Goal: Task Accomplishment & Management: Manage account settings

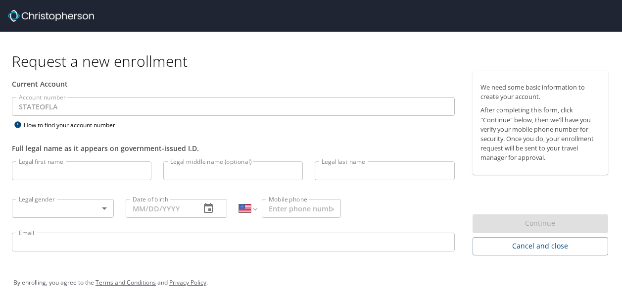
select select "US"
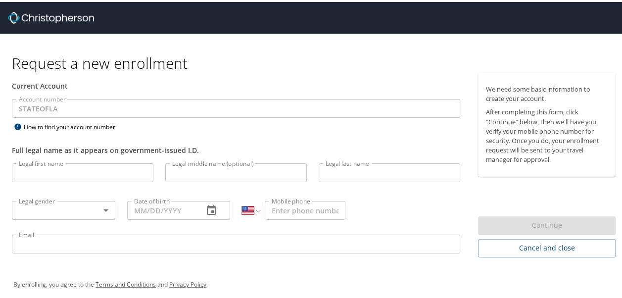
click at [69, 168] on input "Legal first name" at bounding box center [82, 170] width 141 height 19
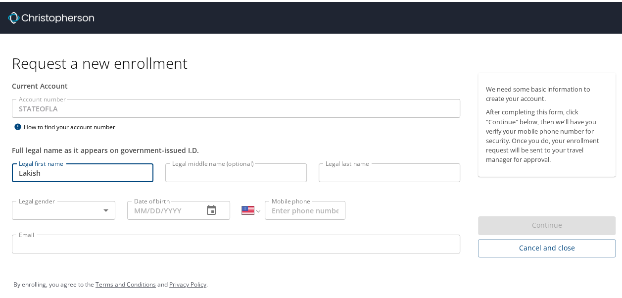
type input "[PERSON_NAME]"
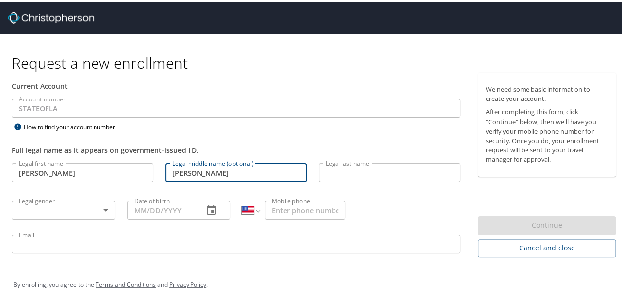
type input "[PERSON_NAME]"
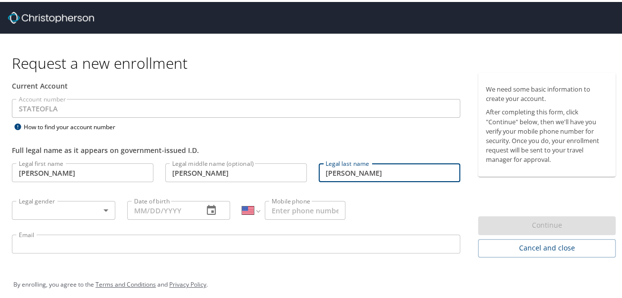
type input "J"
type input "[PERSON_NAME]"
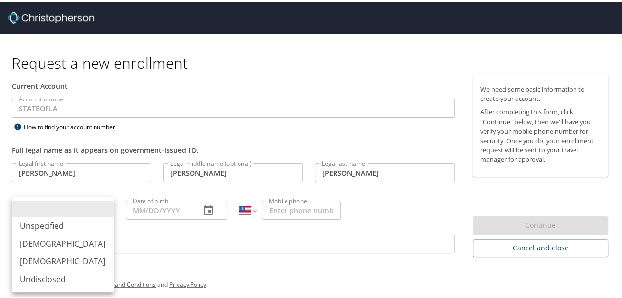
click at [101, 212] on body "Request a new enrollment Current Account Account number STATEOFLA Account numbe…" at bounding box center [314, 149] width 629 height 298
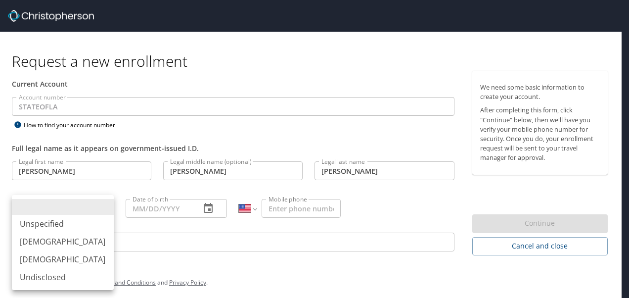
click at [67, 254] on li "[DEMOGRAPHIC_DATA]" at bounding box center [63, 259] width 102 height 18
type input "[DEMOGRAPHIC_DATA]"
click at [67, 254] on li "[DEMOGRAPHIC_DATA]" at bounding box center [63, 259] width 102 height 18
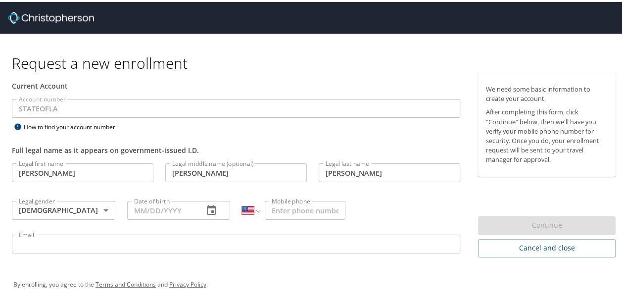
click at [141, 206] on input "Date of birth" at bounding box center [161, 208] width 69 height 19
type input "[DATE]"
click at [274, 209] on input "Mobile phone" at bounding box center [305, 208] width 81 height 19
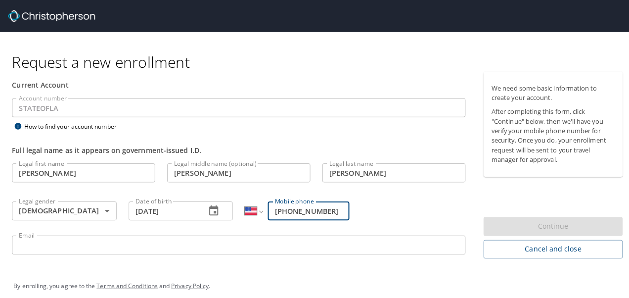
scroll to position [6, 0]
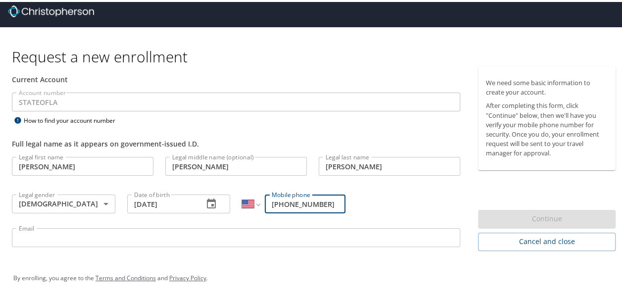
type input "[PHONE_NUMBER]"
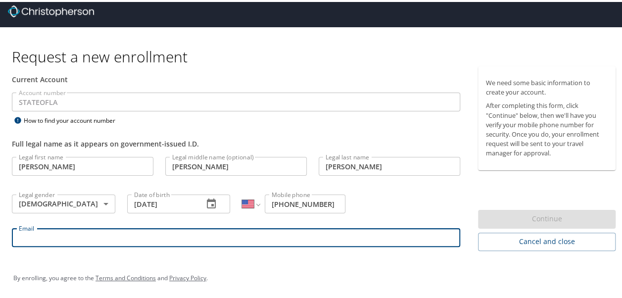
click at [107, 238] on input "Email" at bounding box center [236, 235] width 448 height 19
type input "[PERSON_NAME][EMAIL_ADDRESS][DOMAIN_NAME]"
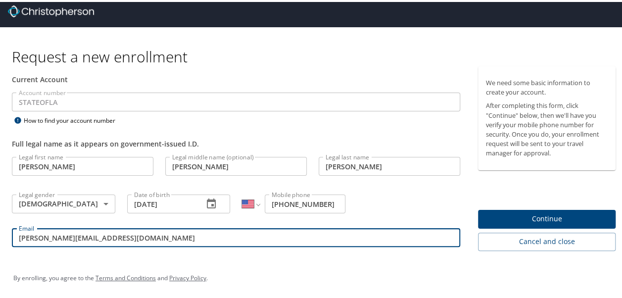
click at [556, 217] on span "Continue" at bounding box center [547, 217] width 122 height 12
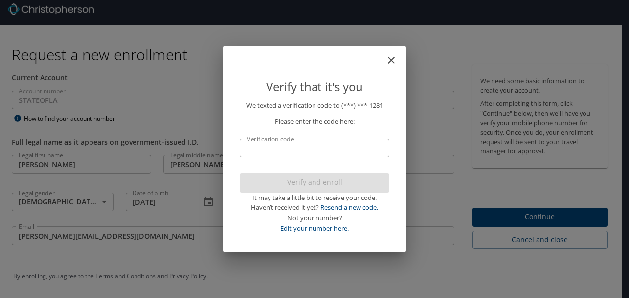
click at [314, 150] on input "Verification code" at bounding box center [314, 147] width 149 height 19
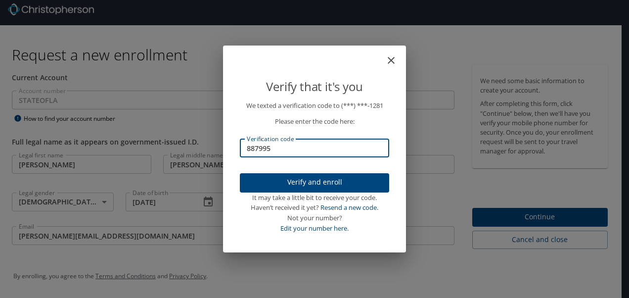
type input "887995"
click at [352, 179] on span "Verify and enroll" at bounding box center [315, 182] width 134 height 12
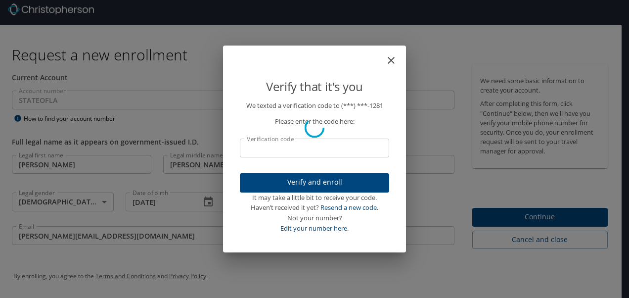
click at [543, 221] on div "Verify that it's you We texted a verification code to (***) ***- 1281 Please en…" at bounding box center [314, 149] width 629 height 298
click at [542, 217] on div "Verify that it's you We texted a verification code to (***) ***- 1281 Please en…" at bounding box center [314, 149] width 629 height 298
click at [619, 202] on div "Verify that it's you We texted a verification code to (***) ***- 1281 Please en…" at bounding box center [314, 149] width 629 height 298
click at [510, 218] on div "Verify that it's you We texted a verification code to (***) ***- 1281 Please en…" at bounding box center [314, 149] width 629 height 298
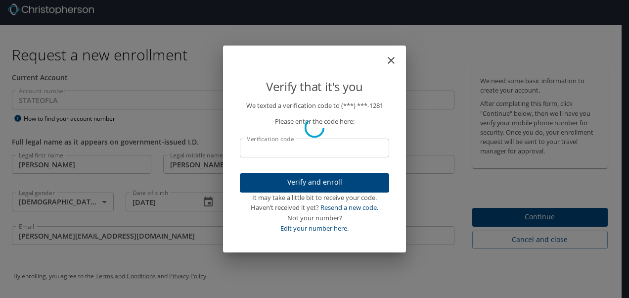
click at [510, 218] on div "Verify that it's you We texted a verification code to (***) ***- 1281 Please en…" at bounding box center [314, 149] width 629 height 298
click at [510, 222] on div "Verify that it's you We texted a verification code to (***) ***- 1281 Please en…" at bounding box center [314, 149] width 629 height 298
click at [505, 220] on div "Verify that it's you We texted a verification code to (***) ***- 1281 Please en…" at bounding box center [314, 149] width 629 height 298
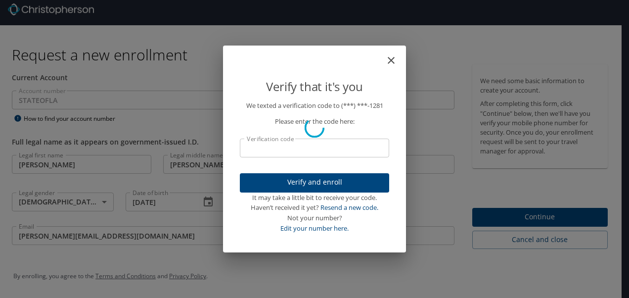
click at [505, 220] on div "Verify that it's you We texted a verification code to (***) ***- 1281 Please en…" at bounding box center [314, 149] width 629 height 298
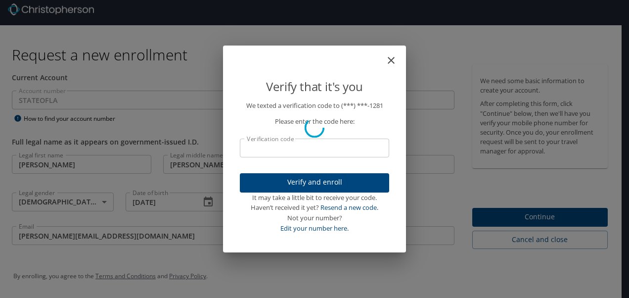
click at [505, 220] on div "Verify that it's you We texted a verification code to (***) ***- 1281 Please en…" at bounding box center [314, 149] width 629 height 298
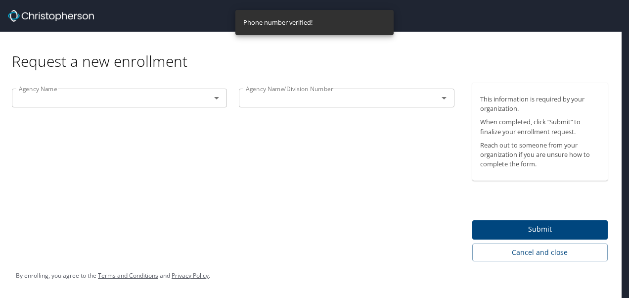
scroll to position [0, 0]
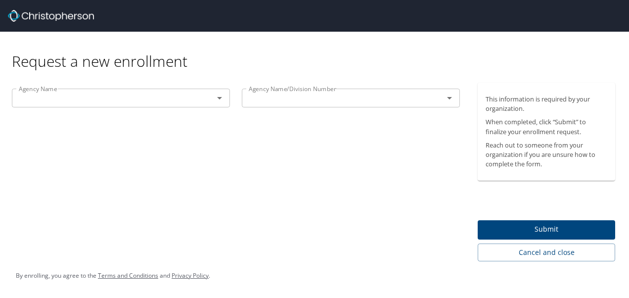
click at [379, 185] on div "Agency Name Agency Name Agency Name/Division Number Agency Name/Division Number" at bounding box center [236, 172] width 472 height 179
click at [220, 100] on icon "Open" at bounding box center [220, 98] width 12 height 12
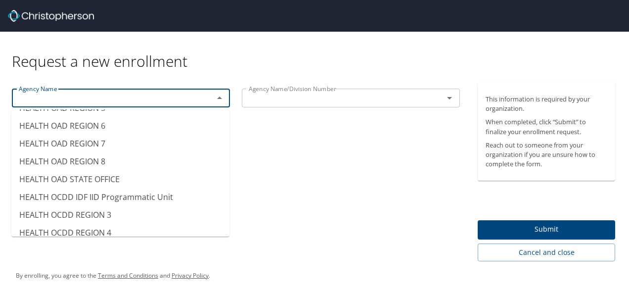
scroll to position [3345, 0]
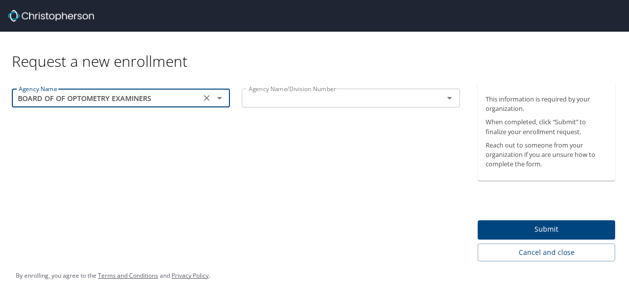
click at [221, 99] on icon "Open" at bounding box center [220, 98] width 12 height 12
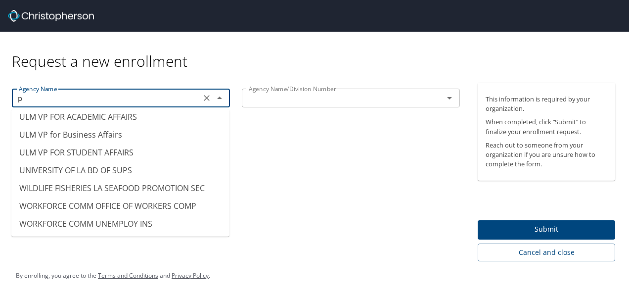
scroll to position [6, 0]
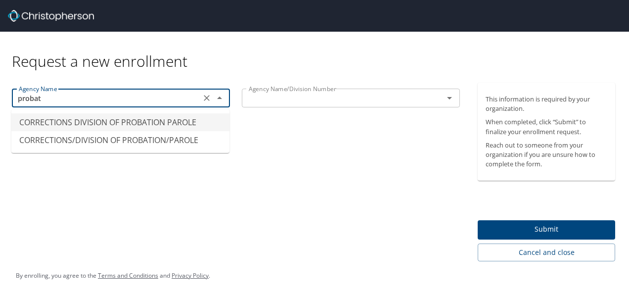
click at [148, 119] on li "CORRECTIONS DIVISION OF PROBATION PAROLE" at bounding box center [120, 122] width 218 height 18
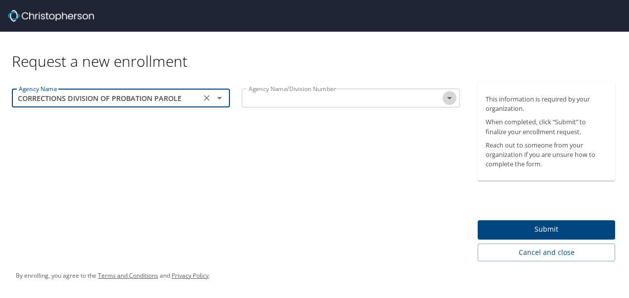
click at [448, 100] on icon "Open" at bounding box center [450, 98] width 12 height 12
type input "CORRECTIONS DIVISION OF PROBATION PAROLE"
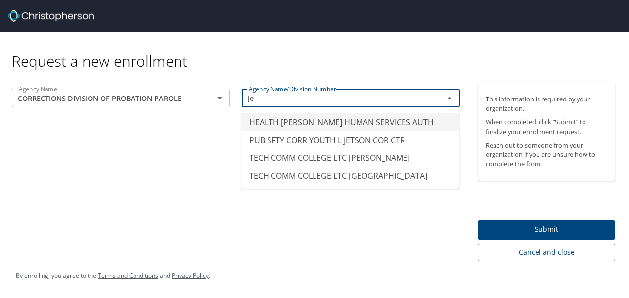
type input "j"
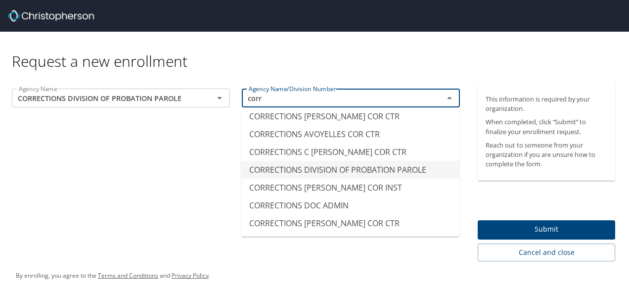
click at [379, 170] on li "CORRECTIONS DIVISION OF PROBATION PAROLE" at bounding box center [350, 170] width 218 height 18
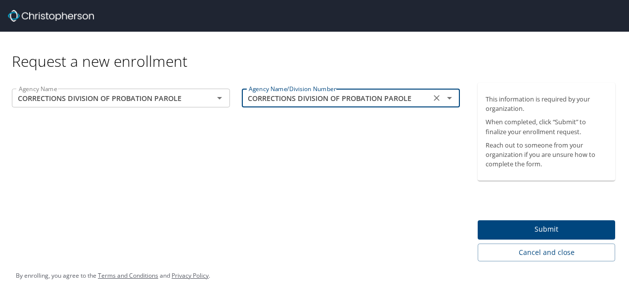
type input "CORRECTIONS DIVISION OF PROBATION PAROLE"
click at [505, 225] on span "Submit" at bounding box center [547, 229] width 122 height 12
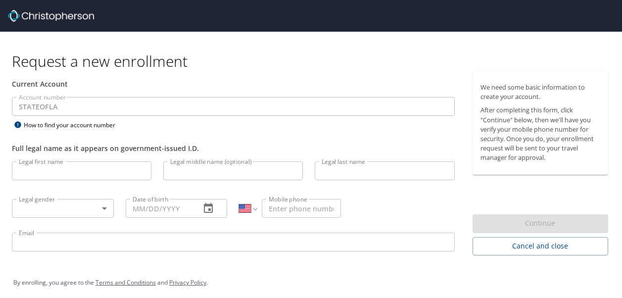
select select "US"
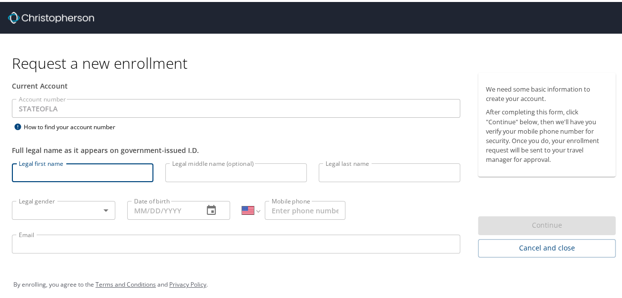
click at [92, 173] on input "Legal first name" at bounding box center [82, 170] width 141 height 19
type input "[PERSON_NAME]"
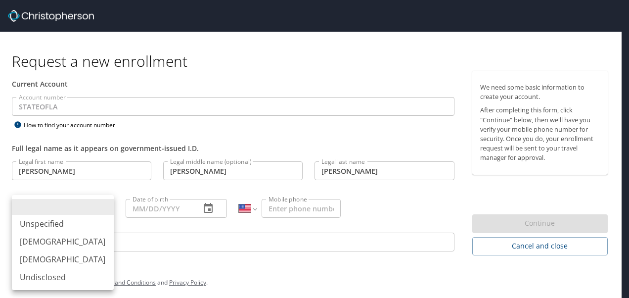
click at [61, 208] on body "Request a new enrollment Current Account Account number STATEOFLA Account numbe…" at bounding box center [314, 149] width 629 height 298
click at [63, 254] on li "[DEMOGRAPHIC_DATA]" at bounding box center [63, 259] width 102 height 18
type input "[DEMOGRAPHIC_DATA]"
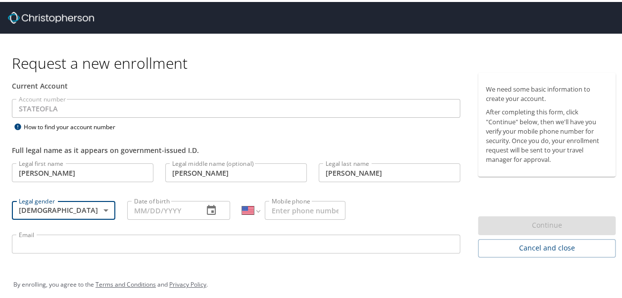
click at [176, 213] on input "Date of birth" at bounding box center [161, 208] width 69 height 19
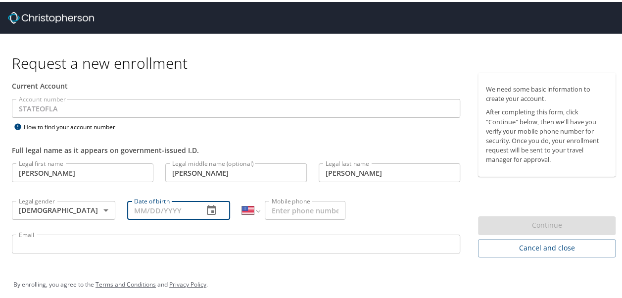
type input "[DATE]"
type input "[PERSON_NAME][EMAIL_ADDRESS][DOMAIN_NAME]"
click at [292, 203] on input "Mobile phone" at bounding box center [305, 208] width 81 height 19
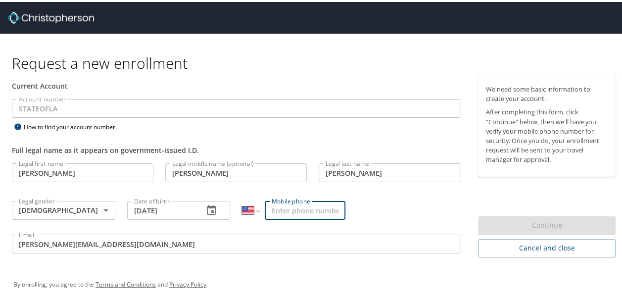
type input "[PHONE_NUMBER]"
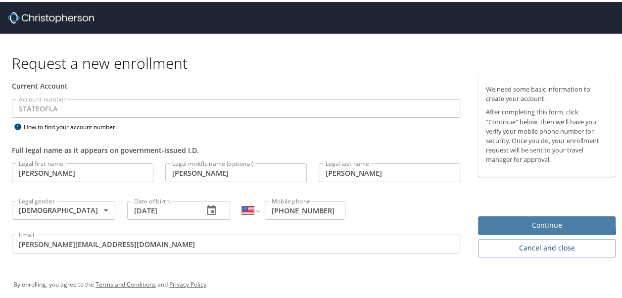
click at [528, 220] on span "Continue" at bounding box center [547, 223] width 122 height 12
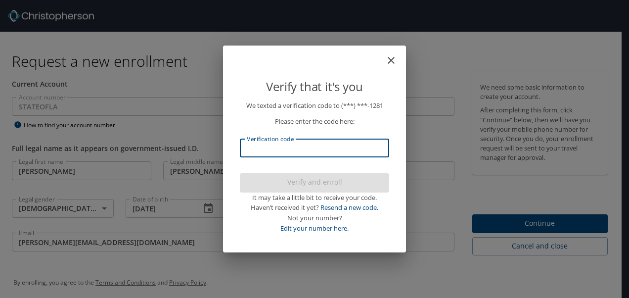
click at [291, 150] on input "Verification code" at bounding box center [314, 147] width 149 height 19
type input "2849"
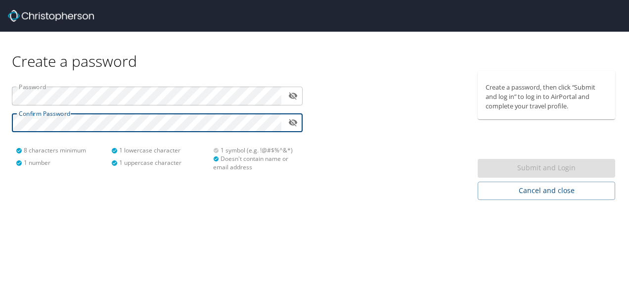
click at [0, 132] on html "Create a password Password ​ Confirm Password ​ 8 characters minimum 1 number 1…" at bounding box center [314, 149] width 629 height 298
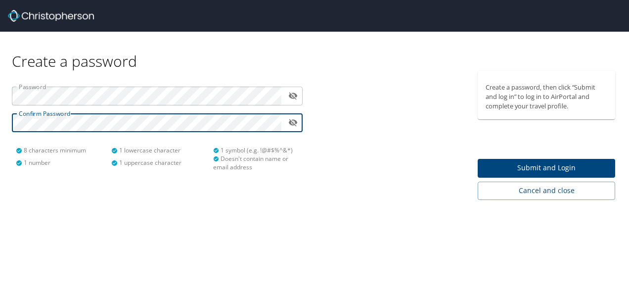
click at [536, 166] on span "Submit and Login" at bounding box center [547, 168] width 122 height 12
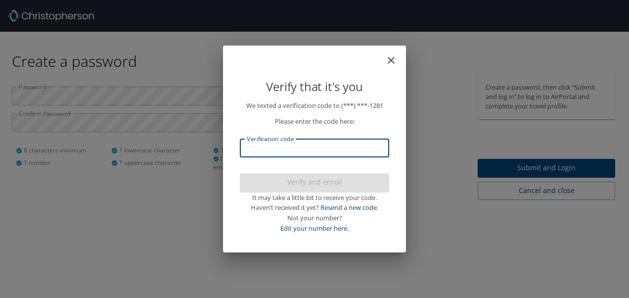
click at [343, 142] on input "Verification code" at bounding box center [314, 147] width 149 height 19
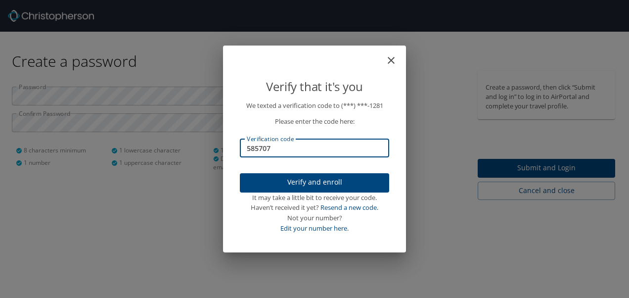
type input "585707"
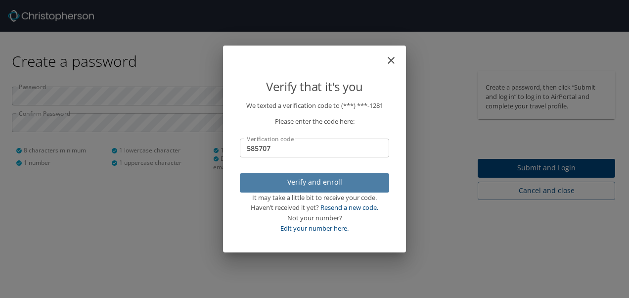
click at [352, 178] on span "Verify and enroll" at bounding box center [315, 182] width 134 height 12
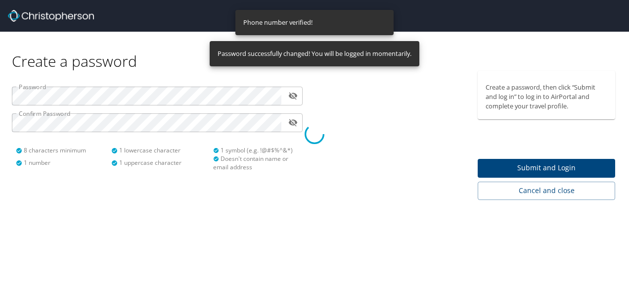
click at [352, 178] on div at bounding box center [314, 133] width 629 height 327
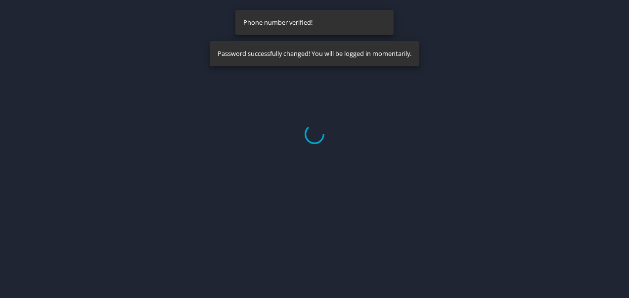
select select "US"
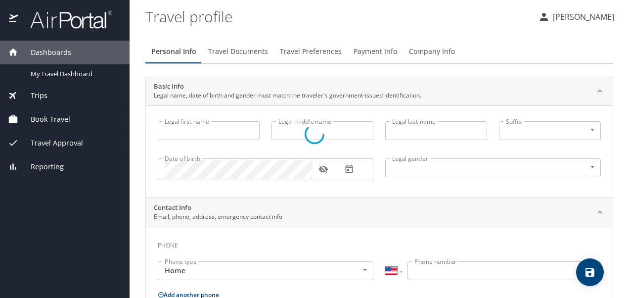
type input "[PERSON_NAME]"
type input "[DEMOGRAPHIC_DATA]"
select select "US"
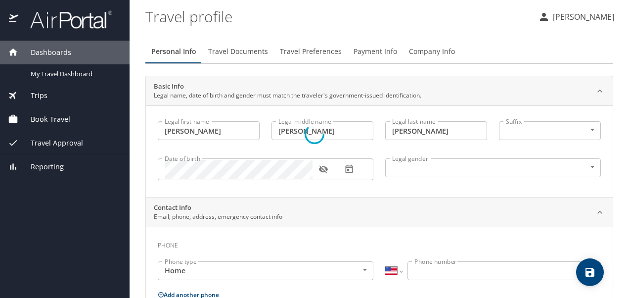
select select "US"
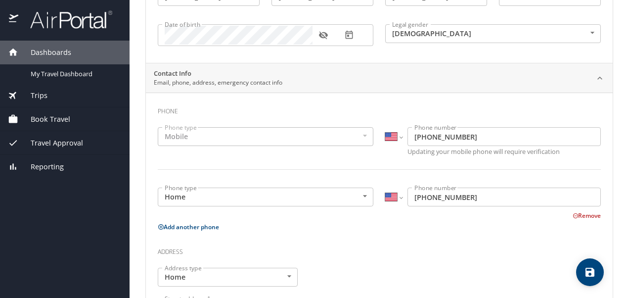
scroll to position [137, 0]
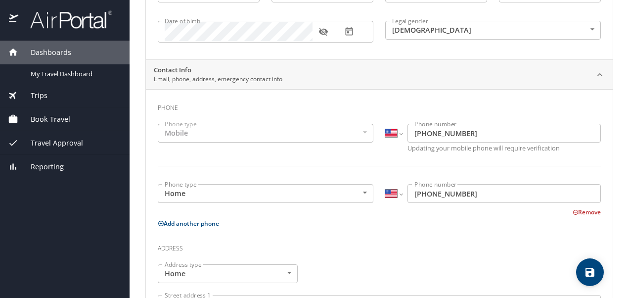
click at [349, 136] on div "Mobile" at bounding box center [266, 133] width 216 height 19
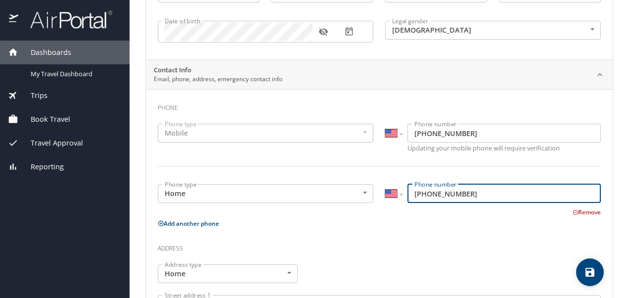
drag, startPoint x: 466, startPoint y: 192, endPoint x: 406, endPoint y: 195, distance: 59.4
click at [407, 195] on input "[PHONE_NUMBER]" at bounding box center [503, 193] width 193 height 19
type input "(504) 343-2085"
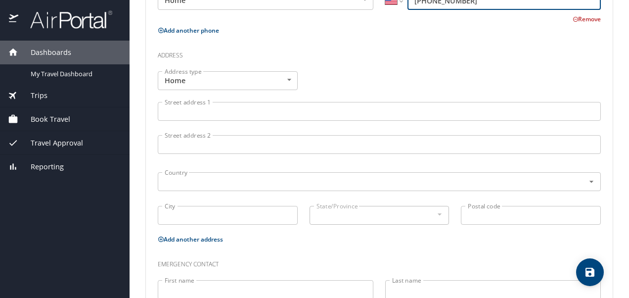
scroll to position [335, 0]
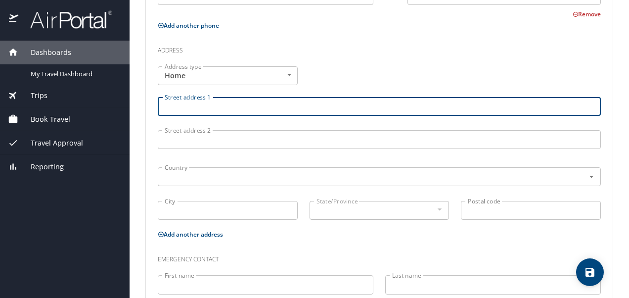
click at [171, 113] on input "Street address 1" at bounding box center [379, 106] width 443 height 19
type input "1017 Chicory Court"
click at [182, 135] on input "Street address 2" at bounding box center [379, 139] width 443 height 19
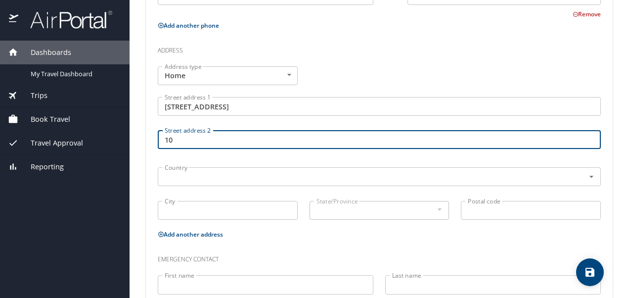
type input "1"
click at [187, 177] on input "text" at bounding box center [365, 176] width 408 height 13
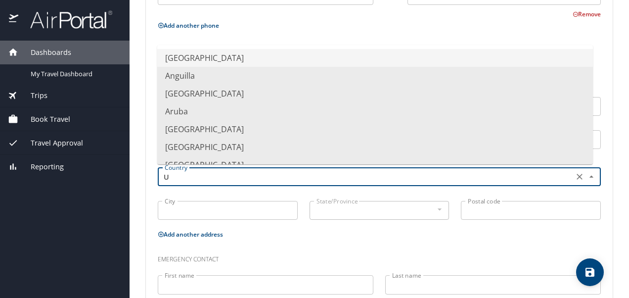
click at [245, 60] on li "United States of America" at bounding box center [375, 58] width 436 height 18
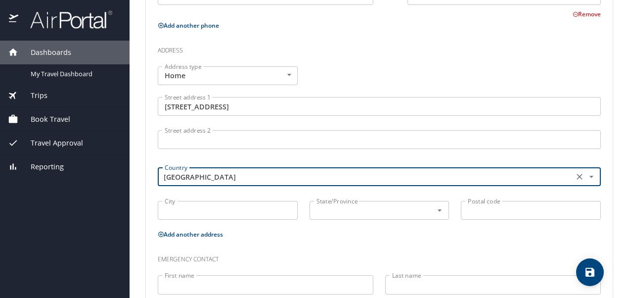
type input "United States of America"
click at [257, 210] on input "City" at bounding box center [228, 210] width 140 height 19
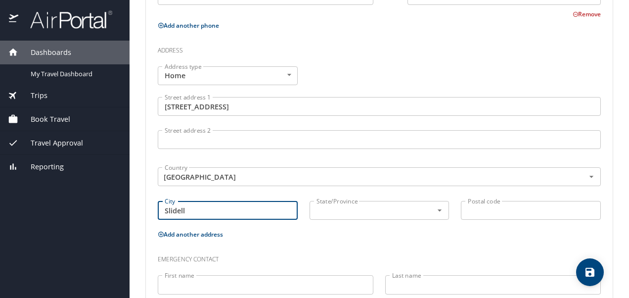
type input "Slidell"
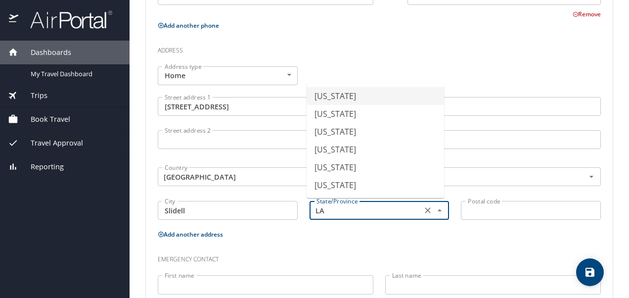
click at [481, 213] on input "Postal code" at bounding box center [531, 210] width 140 height 19
type input "Alabama"
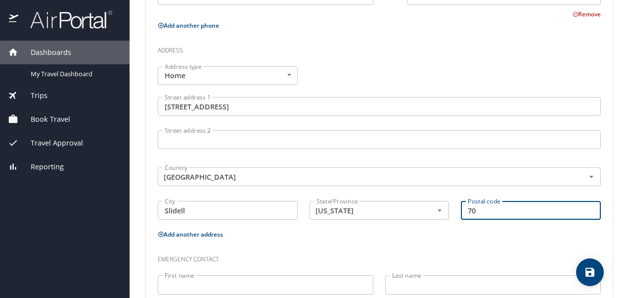
type input "70460"
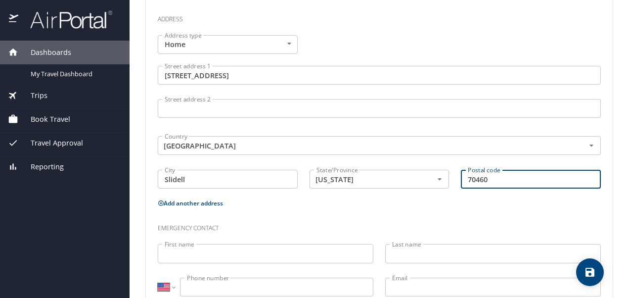
scroll to position [396, 0]
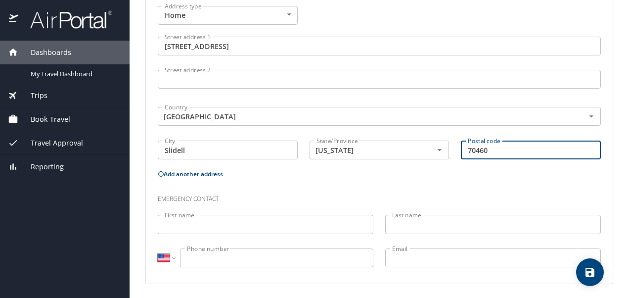
click at [202, 225] on input "First name" at bounding box center [266, 224] width 216 height 19
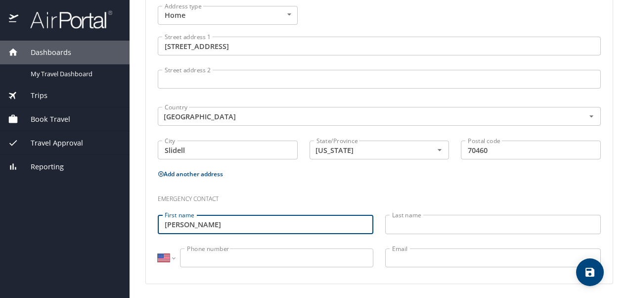
type input "Timothy"
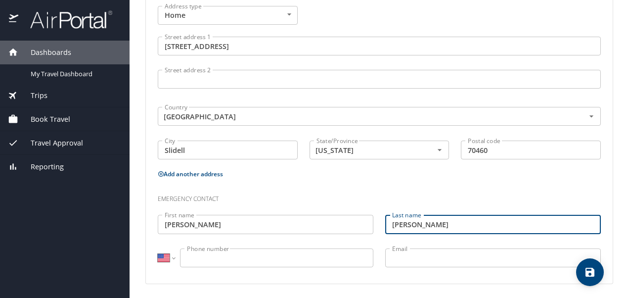
type input "Singleton"
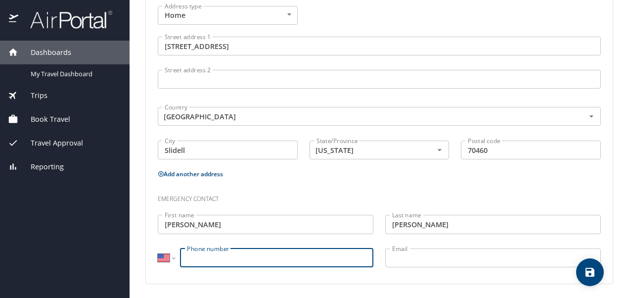
click at [215, 262] on input "Phone number" at bounding box center [276, 257] width 193 height 19
type input "(504) 319-6703"
click at [403, 257] on input "Email" at bounding box center [493, 257] width 216 height 19
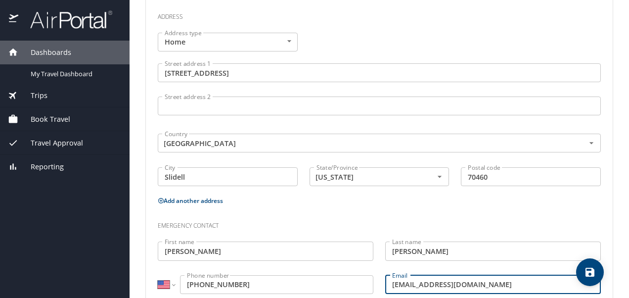
scroll to position [375, 0]
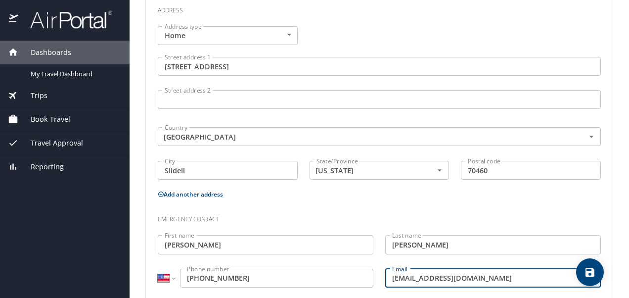
click at [448, 276] on input "tsalleyezonme.Ts@gmail.com" at bounding box center [493, 278] width 216 height 19
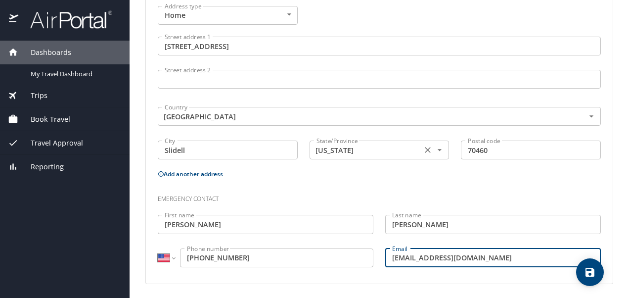
click at [438, 149] on icon "Open" at bounding box center [440, 150] width 4 height 2
type input "tsalleyezonme.TS@gmail.com"
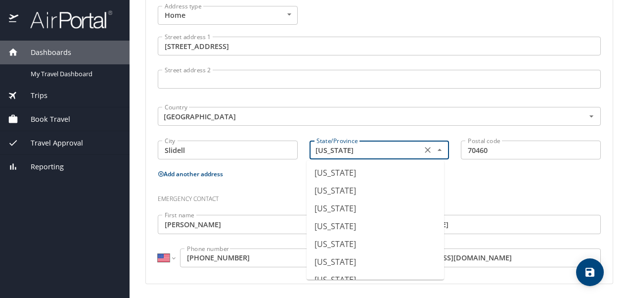
scroll to position [309, 0]
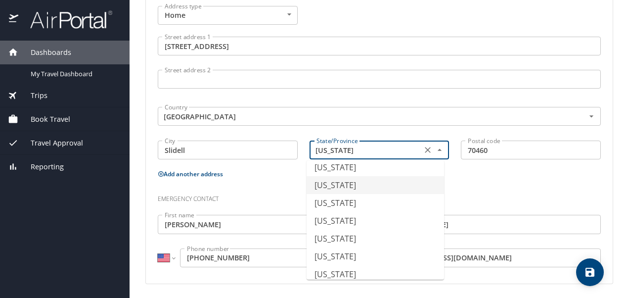
click at [365, 188] on li "Louisiana" at bounding box center [375, 185] width 137 height 18
type input "Louisiana"
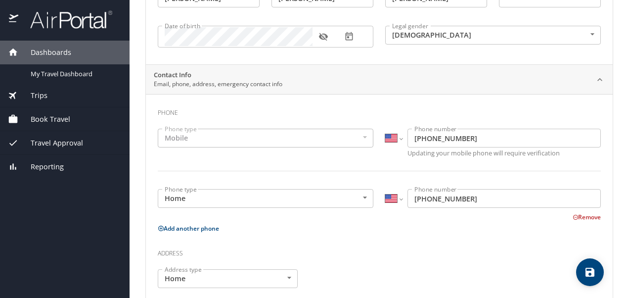
scroll to position [122, 0]
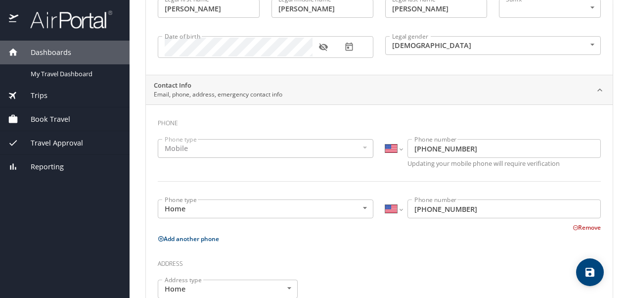
click at [360, 147] on div "Mobile" at bounding box center [266, 148] width 216 height 19
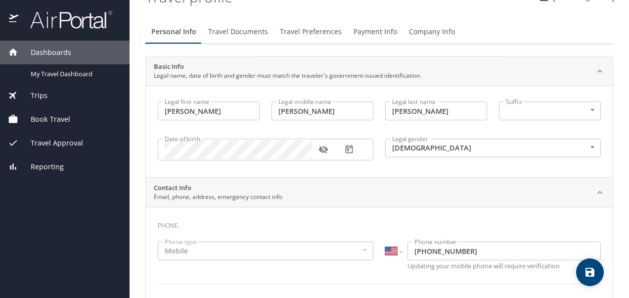
scroll to position [22, 0]
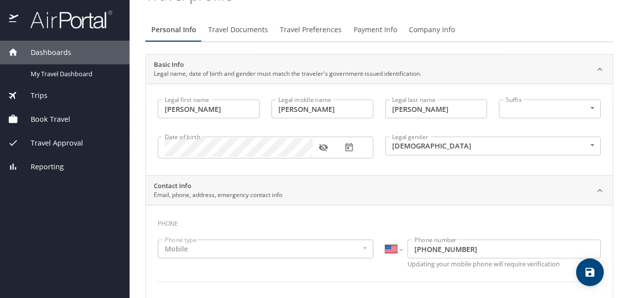
click at [326, 146] on icon "button" at bounding box center [322, 148] width 9 height 8
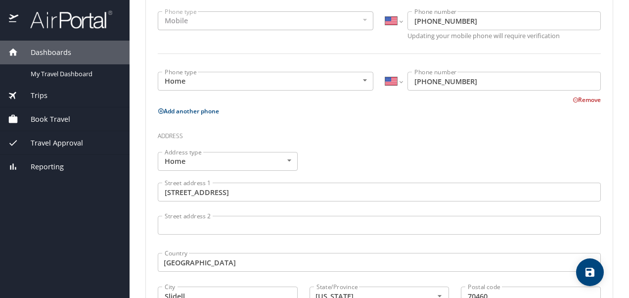
scroll to position [261, 0]
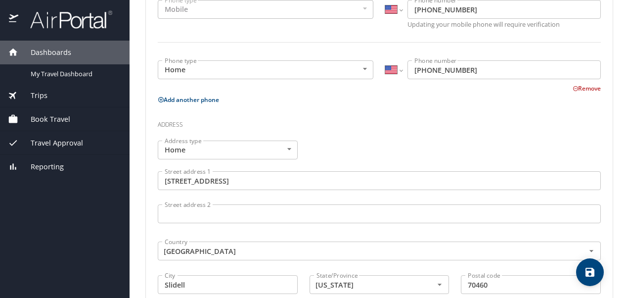
click at [162, 97] on icon at bounding box center [161, 99] width 6 height 6
select select "US"
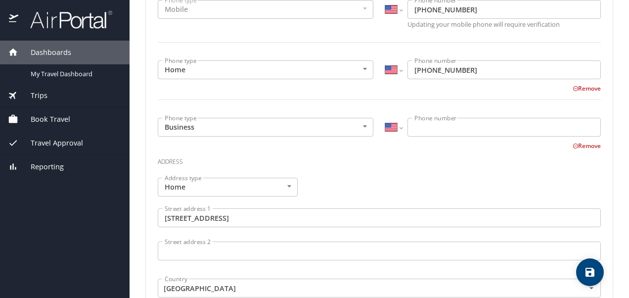
click at [573, 144] on icon at bounding box center [576, 146] width 6 height 6
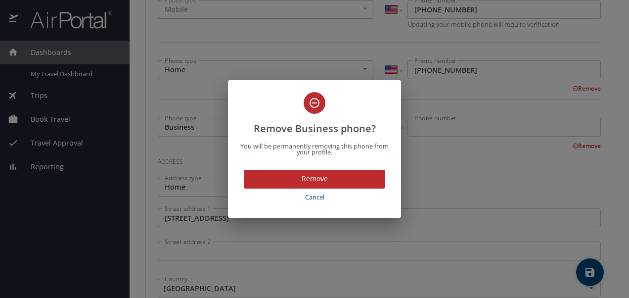
click at [282, 180] on span "Remove" at bounding box center [315, 179] width 126 height 12
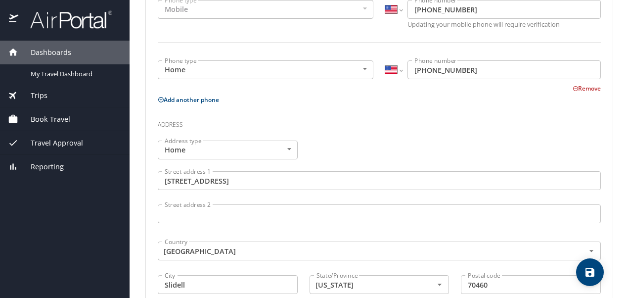
click at [573, 89] on icon at bounding box center [575, 88] width 5 height 5
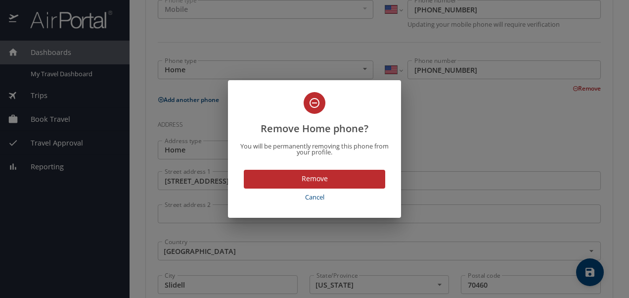
click at [362, 176] on span "Remove" at bounding box center [315, 179] width 126 height 12
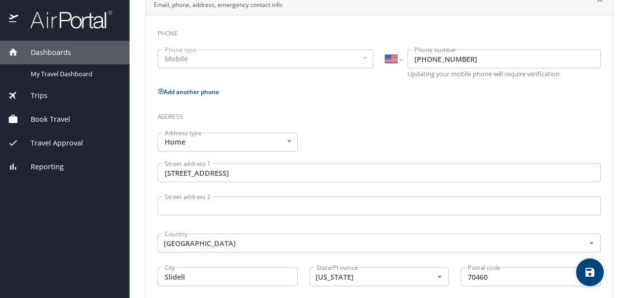
scroll to position [211, 0]
click at [210, 94] on button "Add another phone" at bounding box center [188, 93] width 61 height 8
select select "US"
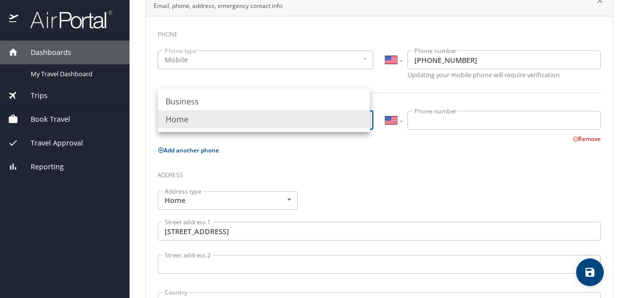
click at [361, 121] on body "Dashboards My Travel Dashboard Trips Current / Future Trips Past Trips Trips Mi…" at bounding box center [314, 149] width 629 height 298
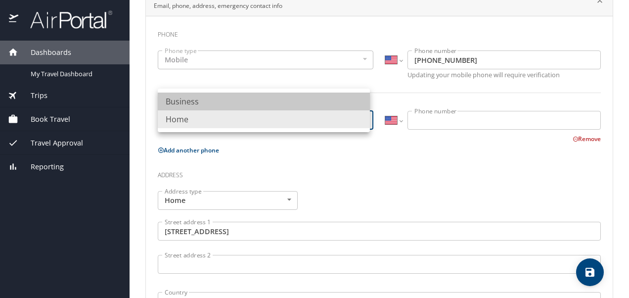
click at [318, 103] on li "Business" at bounding box center [264, 101] width 212 height 18
type input "Business"
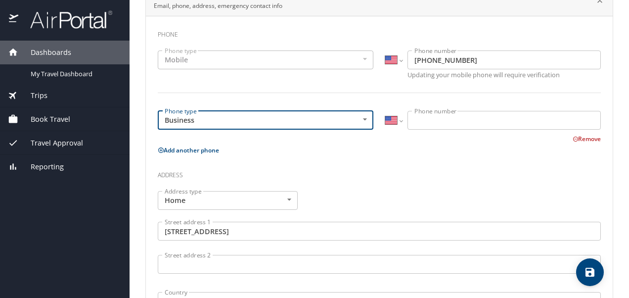
click at [444, 126] on input "Phone number" at bounding box center [503, 120] width 193 height 19
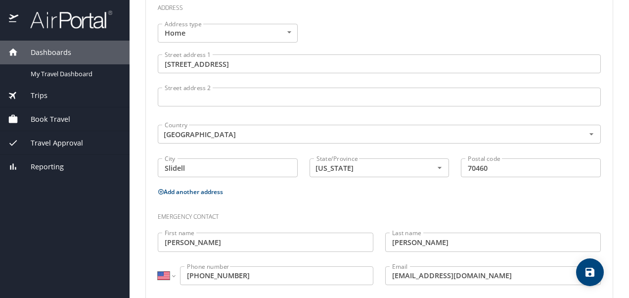
scroll to position [396, 0]
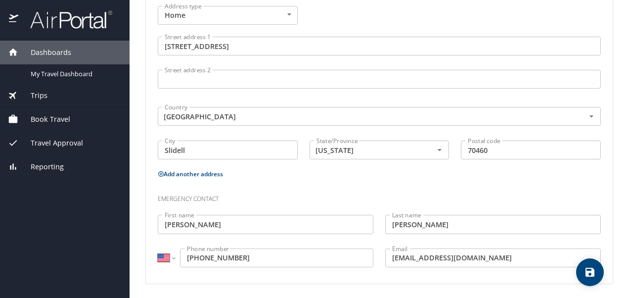
type input "(504) 343-2085"
click at [588, 272] on icon "save" at bounding box center [590, 272] width 9 height 9
select select "US"
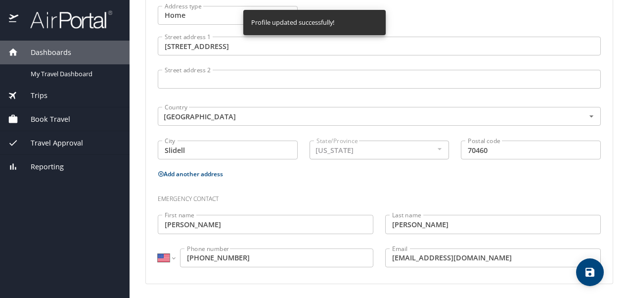
select select "US"
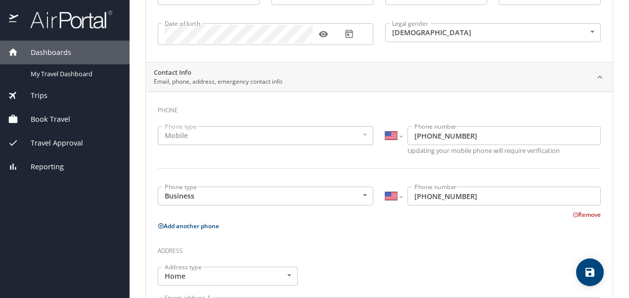
scroll to position [48, 0]
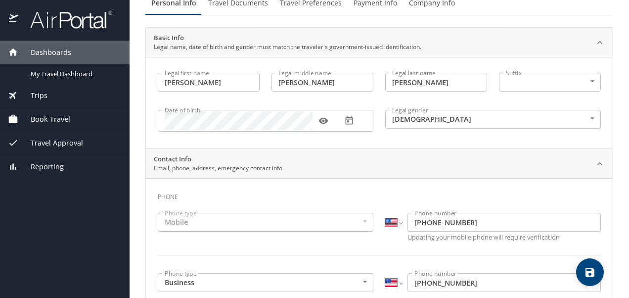
click at [238, 3] on span "Travel Documents" at bounding box center [238, 3] width 60 height 12
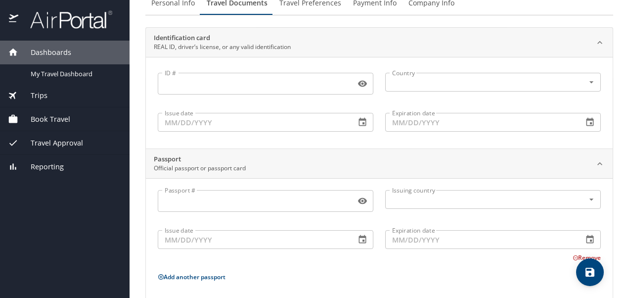
click at [235, 82] on input "ID #" at bounding box center [255, 83] width 194 height 19
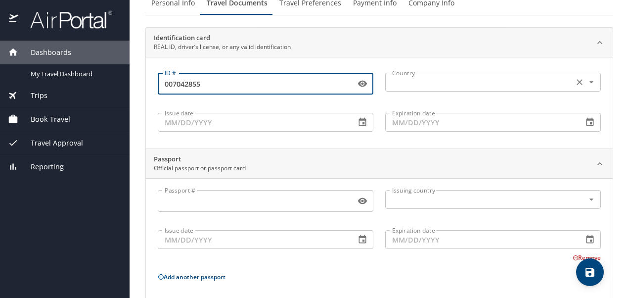
type input "007042855"
click at [405, 87] on input "text" at bounding box center [478, 82] width 181 height 13
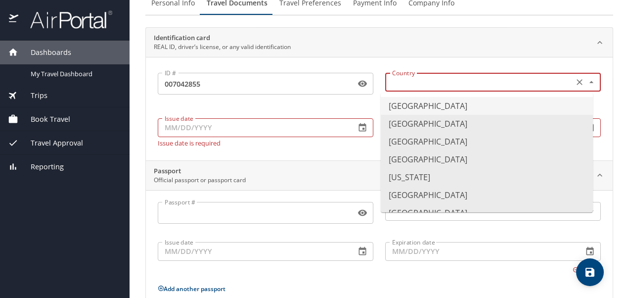
click at [410, 104] on li "United States of America" at bounding box center [487, 106] width 212 height 18
type input "United States of America"
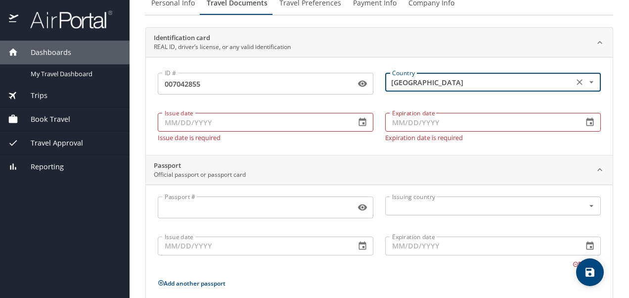
click at [358, 122] on icon "button" at bounding box center [363, 122] width 10 height 10
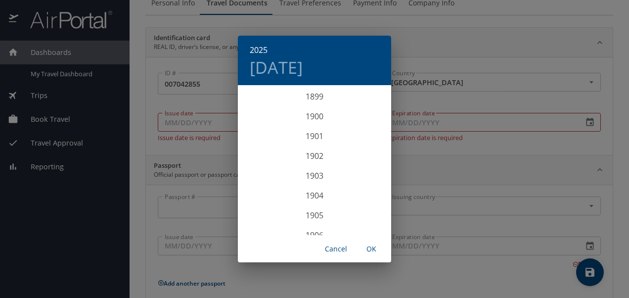
scroll to position [2433, 0]
click at [335, 161] on div "2025" at bounding box center [314, 161] width 153 height 20
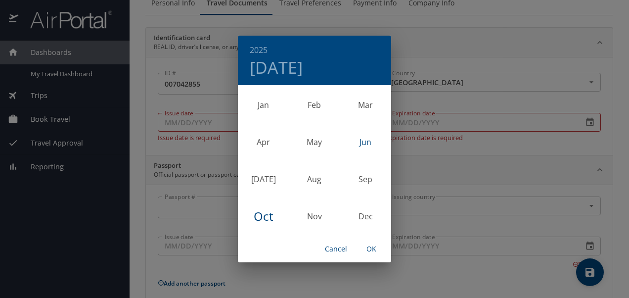
click at [372, 137] on div "Jun" at bounding box center [365, 142] width 51 height 37
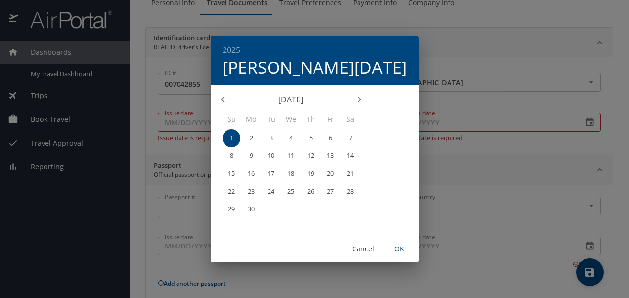
click at [280, 136] on span "3" at bounding box center [271, 138] width 18 height 6
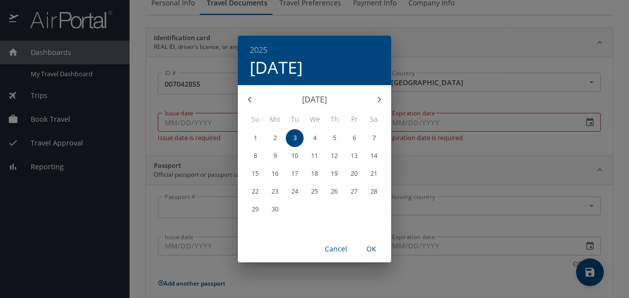
click at [368, 251] on span "OK" at bounding box center [372, 249] width 24 height 12
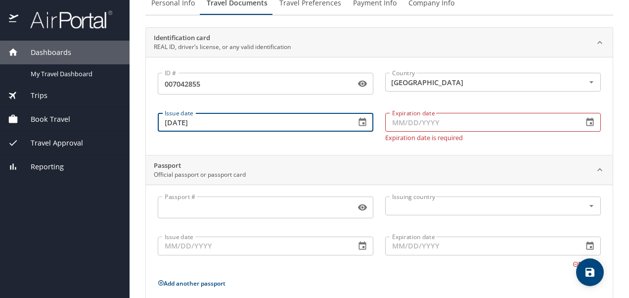
drag, startPoint x: 209, startPoint y: 125, endPoint x: 109, endPoint y: 131, distance: 100.6
click at [109, 131] on div "Dashboards My Travel Dashboard Trips Current / Future Trips Past Trips Trips Mi…" at bounding box center [314, 149] width 629 height 298
type input "10/13/2023"
click at [439, 123] on input "Expiration date" at bounding box center [480, 122] width 190 height 19
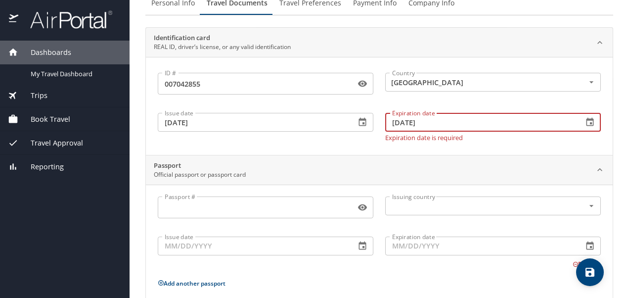
type input "06/03/2028"
click at [284, 203] on input "Passport #" at bounding box center [255, 207] width 194 height 19
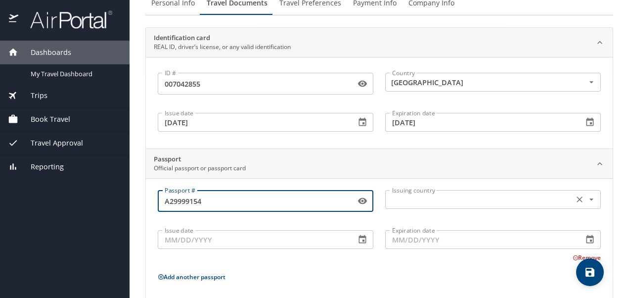
type input "A29999154"
click at [467, 195] on input "text" at bounding box center [478, 199] width 181 height 13
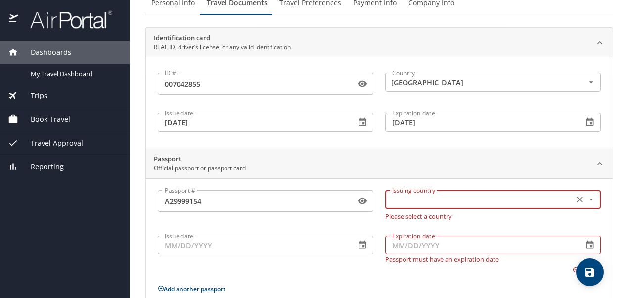
click at [467, 195] on input "text" at bounding box center [478, 199] width 181 height 13
click at [587, 196] on icon "Open" at bounding box center [592, 199] width 10 height 10
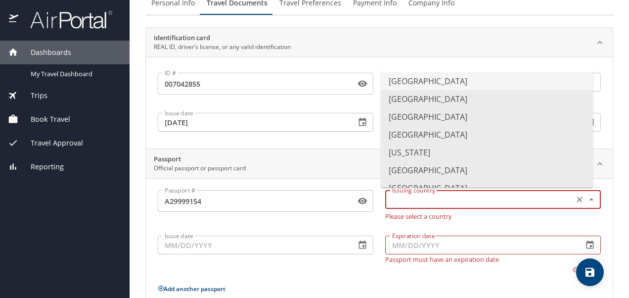
click at [486, 88] on li "United States of America" at bounding box center [487, 81] width 212 height 18
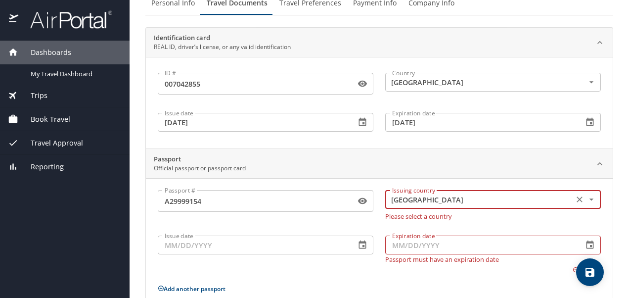
type input "United States of America"
click at [226, 247] on input "Issue date" at bounding box center [253, 244] width 190 height 19
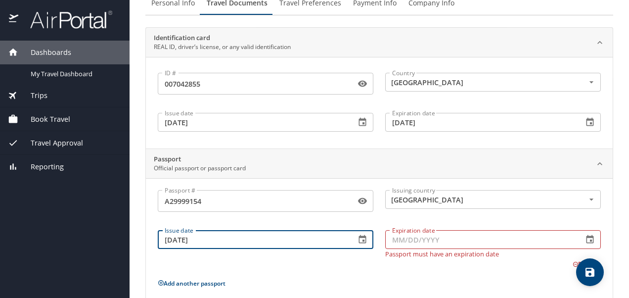
type input "12/20/2023"
click at [434, 236] on input "Expiration date" at bounding box center [480, 239] width 190 height 19
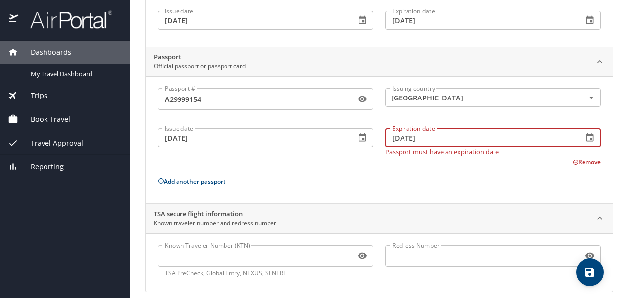
scroll to position [159, 0]
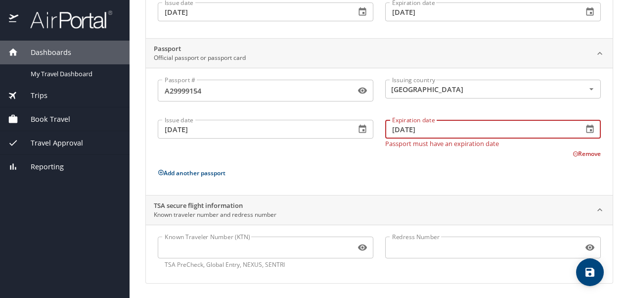
type input "12/19/2033"
click at [202, 253] on input "Known Traveler Number (KTN)" at bounding box center [255, 247] width 194 height 19
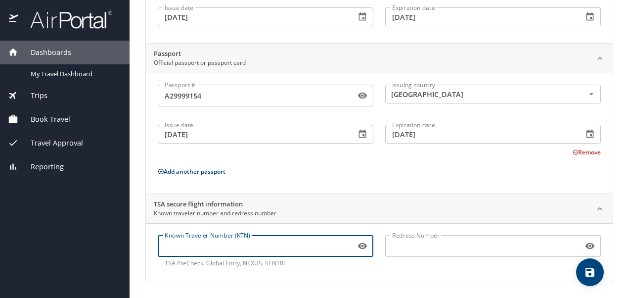
scroll to position [152, 0]
type input "TT13ZGGT2"
click at [398, 248] on input "Redress Number" at bounding box center [482, 247] width 194 height 19
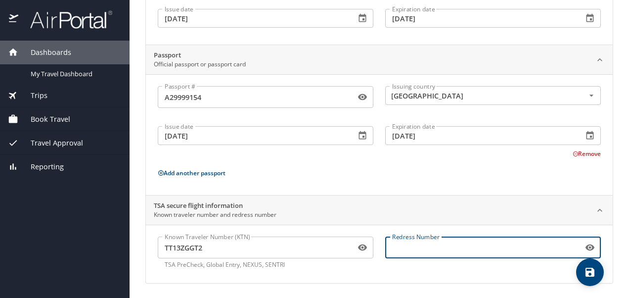
click at [586, 271] on icon "save" at bounding box center [590, 272] width 9 height 9
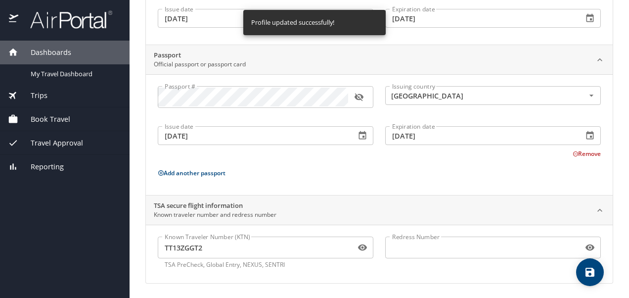
scroll to position [0, 0]
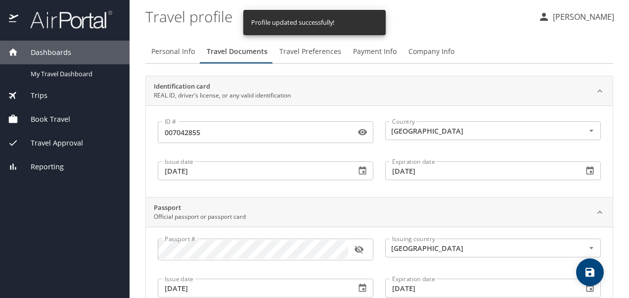
click at [310, 49] on span "Travel Preferences" at bounding box center [310, 51] width 62 height 12
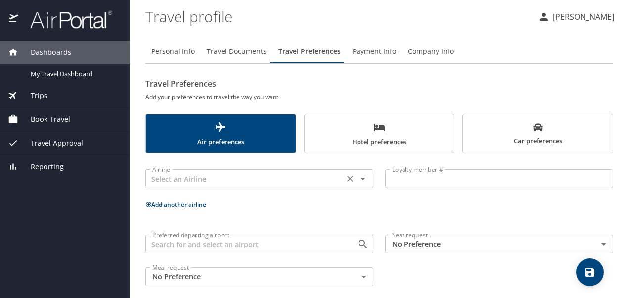
click at [364, 179] on icon "Open" at bounding box center [363, 179] width 12 height 12
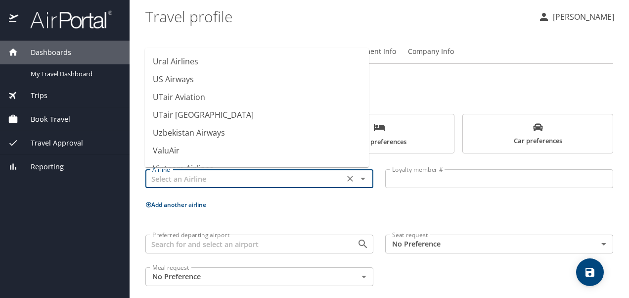
scroll to position [7512, 0]
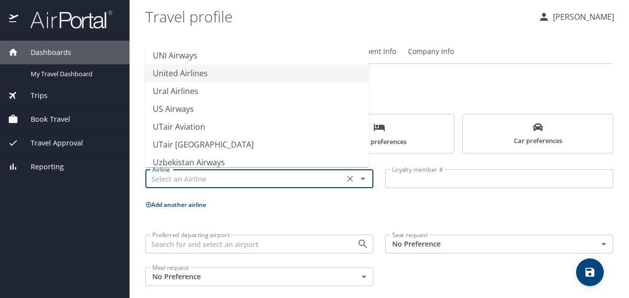
click at [209, 71] on li "United Airlines" at bounding box center [257, 73] width 224 height 18
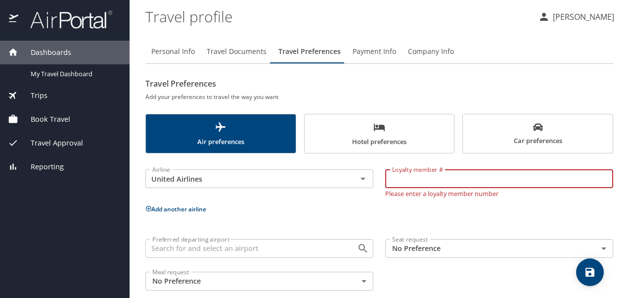
click at [439, 184] on input "Loyalty member #" at bounding box center [499, 178] width 228 height 19
click at [361, 180] on icon "Open" at bounding box center [363, 179] width 12 height 12
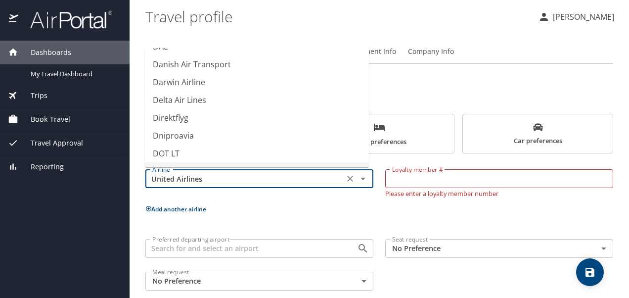
scroll to position [2959, 0]
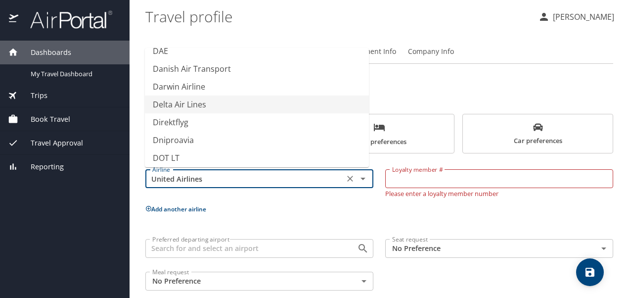
click at [200, 103] on li "Delta Air Lines" at bounding box center [257, 104] width 224 height 18
type input "Delta Air Lines"
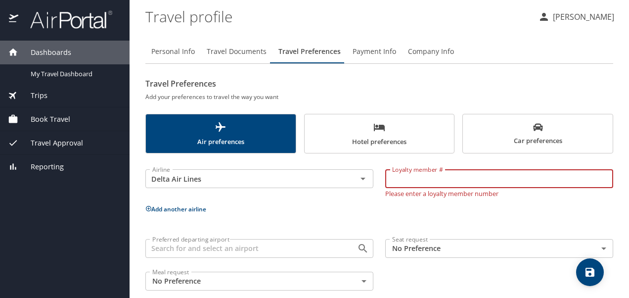
click at [417, 172] on input "Loyalty member #" at bounding box center [499, 178] width 228 height 19
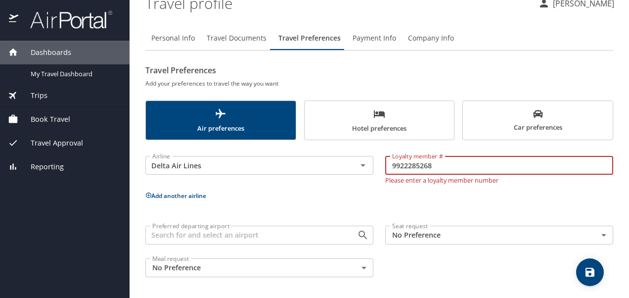
type input "9922285268"
click at [304, 230] on input "Preferred departing airport" at bounding box center [244, 234] width 193 height 13
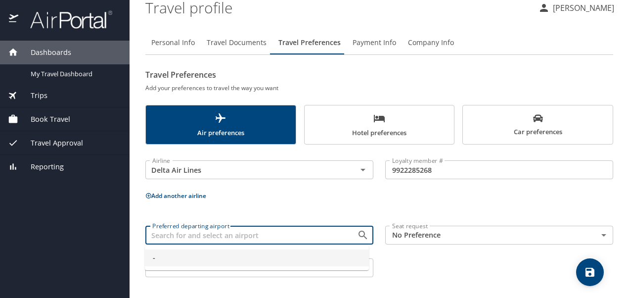
type input "D"
click at [429, 235] on body "Dashboards My Travel Dashboard Trips Current / Future Trips Past Trips Trips Mi…" at bounding box center [314, 149] width 629 height 298
type input "-"
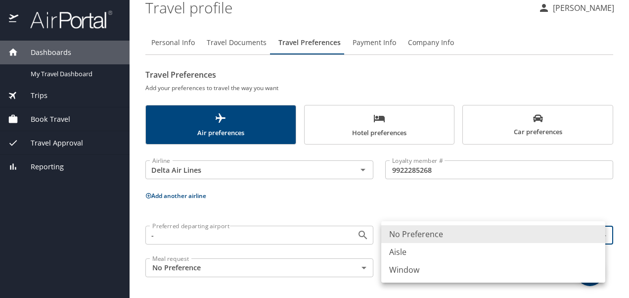
click at [408, 265] on li "Window" at bounding box center [493, 270] width 224 height 18
type input "Window"
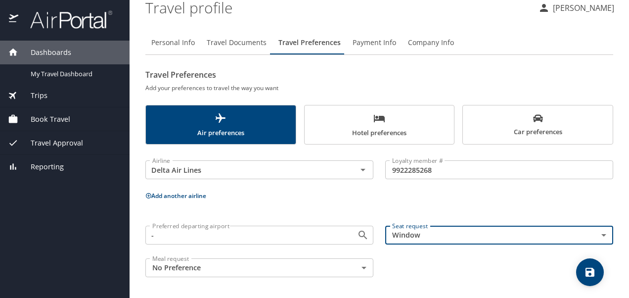
click at [357, 265] on body "Dashboards My Travel Dashboard Trips Current / Future Trips Past Trips Trips Mi…" at bounding box center [314, 149] width 629 height 298
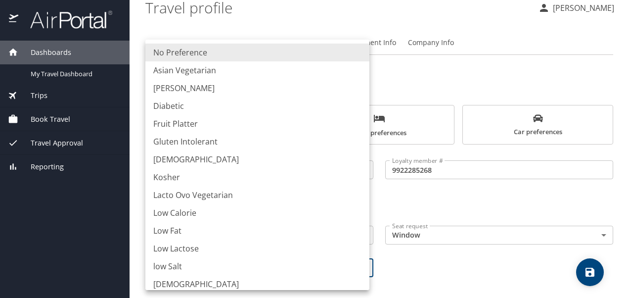
click at [399, 89] on div at bounding box center [314, 149] width 629 height 298
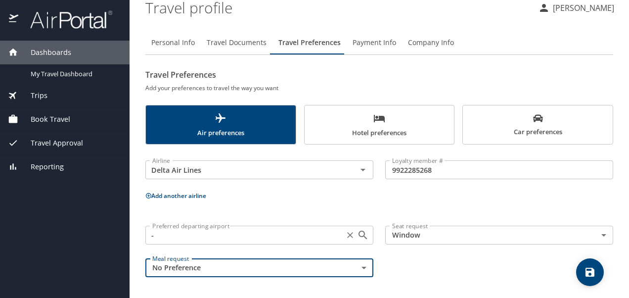
click at [215, 237] on input "-" at bounding box center [244, 234] width 193 height 13
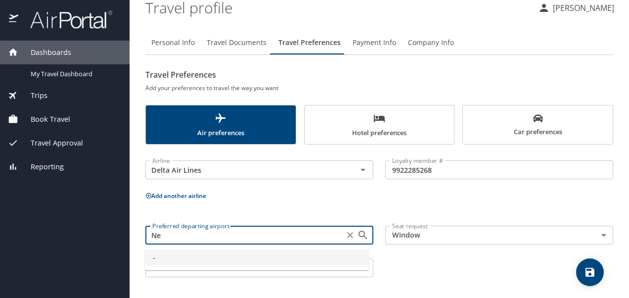
type input "N"
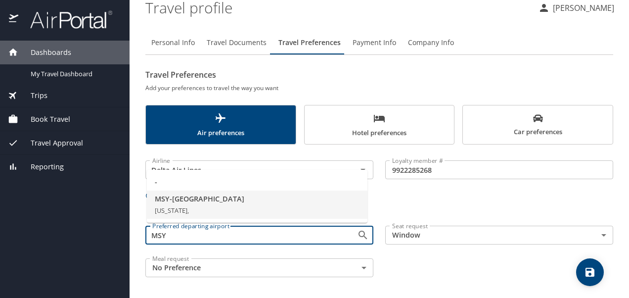
click at [178, 206] on span "Louisiana," at bounding box center [172, 210] width 34 height 9
type input "MSY - New Orleans"
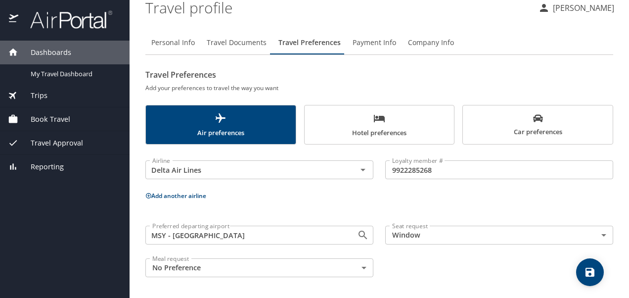
click at [361, 267] on body "Dashboards My Travel Dashboard Trips Current / Future Trips Past Trips Trips Mi…" at bounding box center [314, 149] width 629 height 298
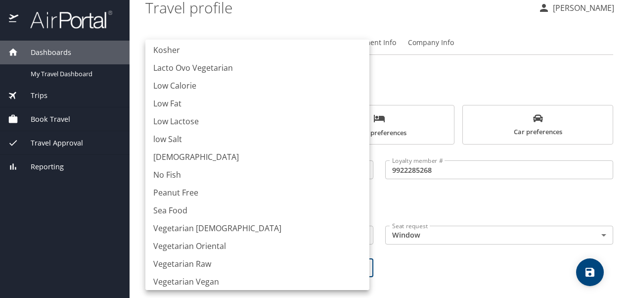
scroll to position [132, 0]
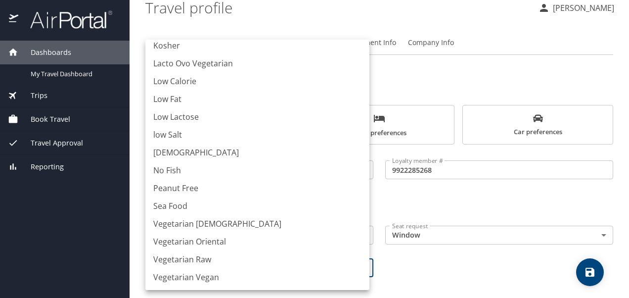
click at [385, 28] on div at bounding box center [314, 149] width 629 height 298
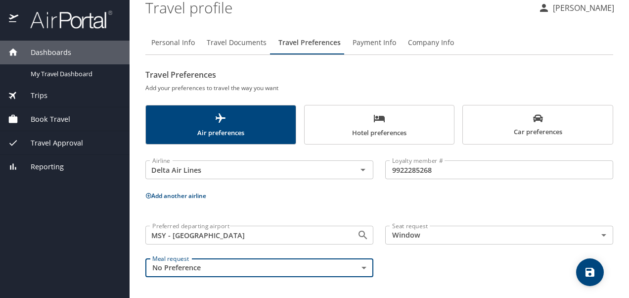
click at [592, 276] on icon "save" at bounding box center [590, 272] width 9 height 9
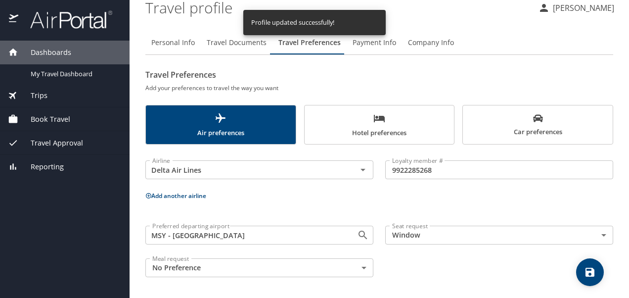
click at [369, 43] on span "Payment Info" at bounding box center [375, 43] width 44 height 12
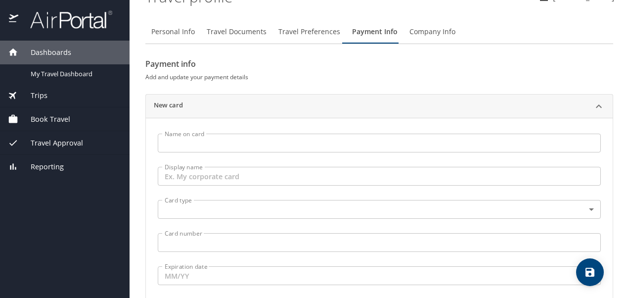
scroll to position [0, 0]
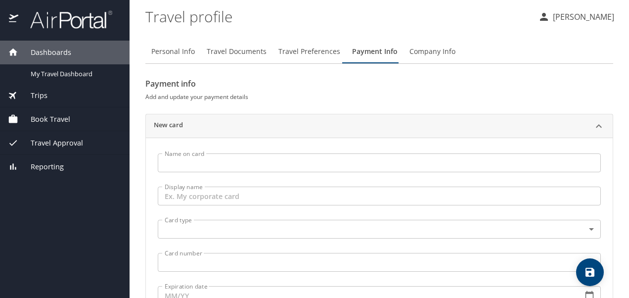
click at [431, 49] on span "Company Info" at bounding box center [432, 51] width 46 height 12
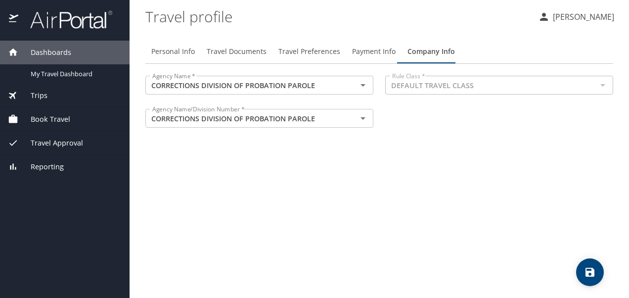
click at [601, 87] on div at bounding box center [602, 85] width 13 height 14
click at [587, 268] on icon "save" at bounding box center [590, 272] width 9 height 9
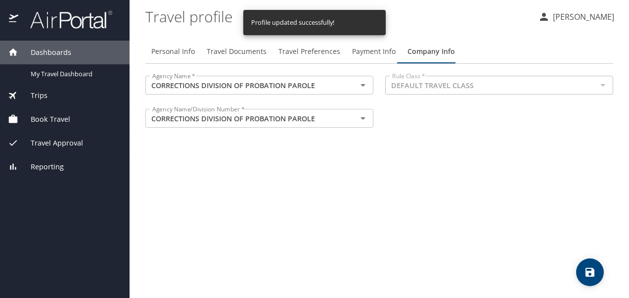
drag, startPoint x: 587, startPoint y: 268, endPoint x: 382, endPoint y: 214, distance: 212.7
click at [382, 214] on div "Personal Info Travel Documents Travel Preferences Payment Info Company Info Age…" at bounding box center [379, 165] width 468 height 266
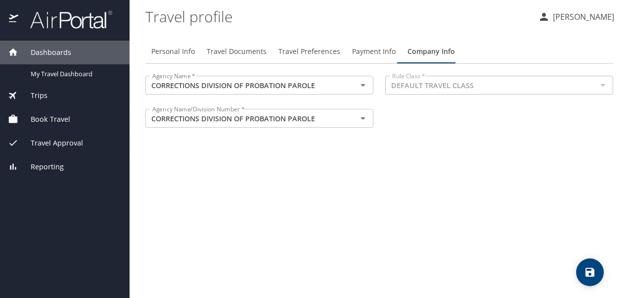
click at [59, 165] on span "Reporting" at bounding box center [40, 166] width 45 height 11
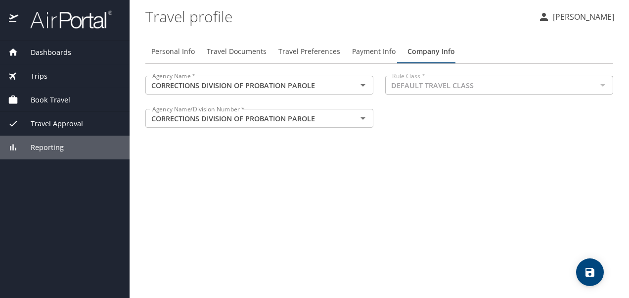
click at [37, 51] on span "Dashboards" at bounding box center [44, 52] width 53 height 11
